Goal: Information Seeking & Learning: Learn about a topic

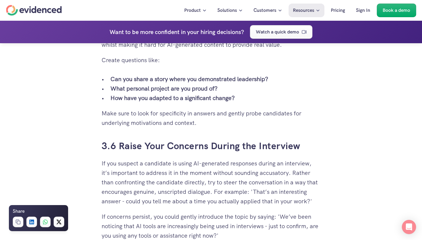
scroll to position [1734, 0]
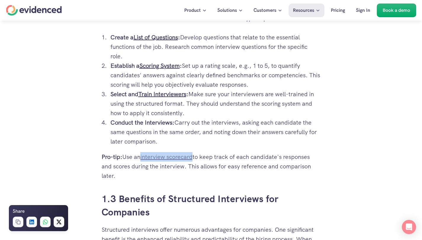
scroll to position [571, 0]
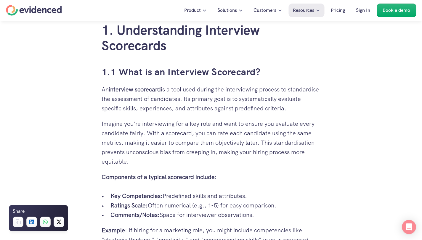
scroll to position [361, 0]
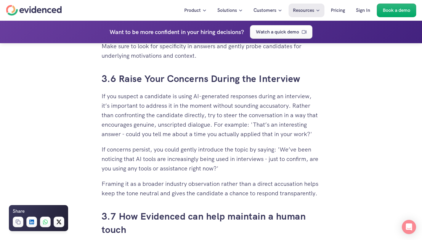
scroll to position [1806, 0]
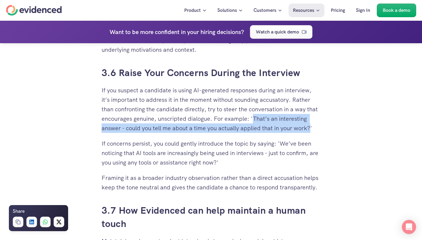
drag, startPoint x: 312, startPoint y: 127, endPoint x: 254, endPoint y: 120, distance: 57.6
click at [254, 120] on p "If you suspect a candidate is using AI-generated responses during an interview,…" at bounding box center [211, 109] width 219 height 47
copy p "That’s an interesting answer - could you tell me about a time you actually appl…"
